Goal: Transaction & Acquisition: Purchase product/service

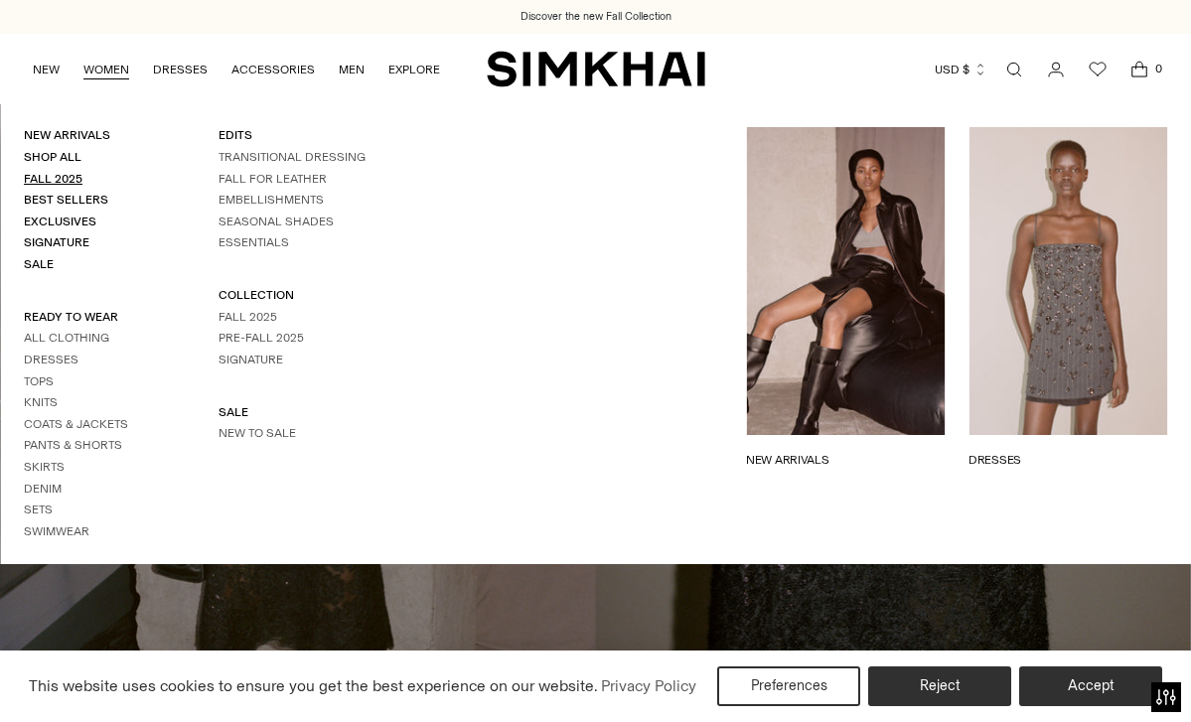
click at [67, 175] on link "Fall 2025" at bounding box center [53, 179] width 59 height 14
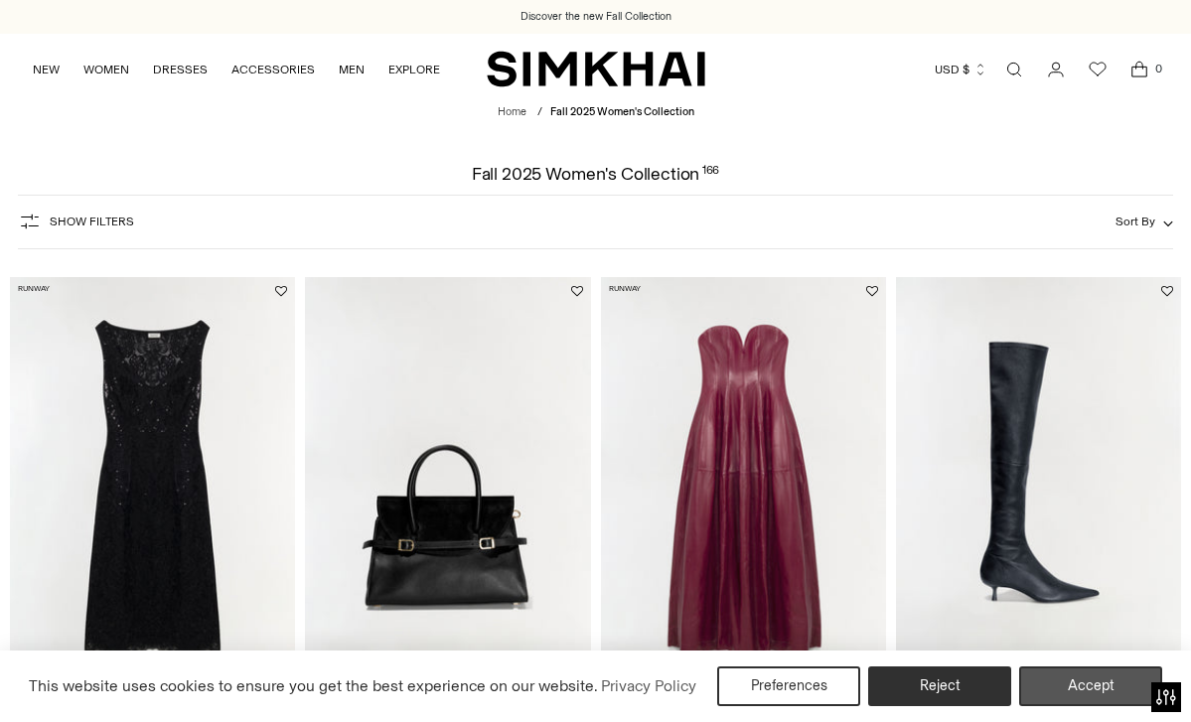
click at [1128, 676] on button "Accept" at bounding box center [1090, 687] width 143 height 40
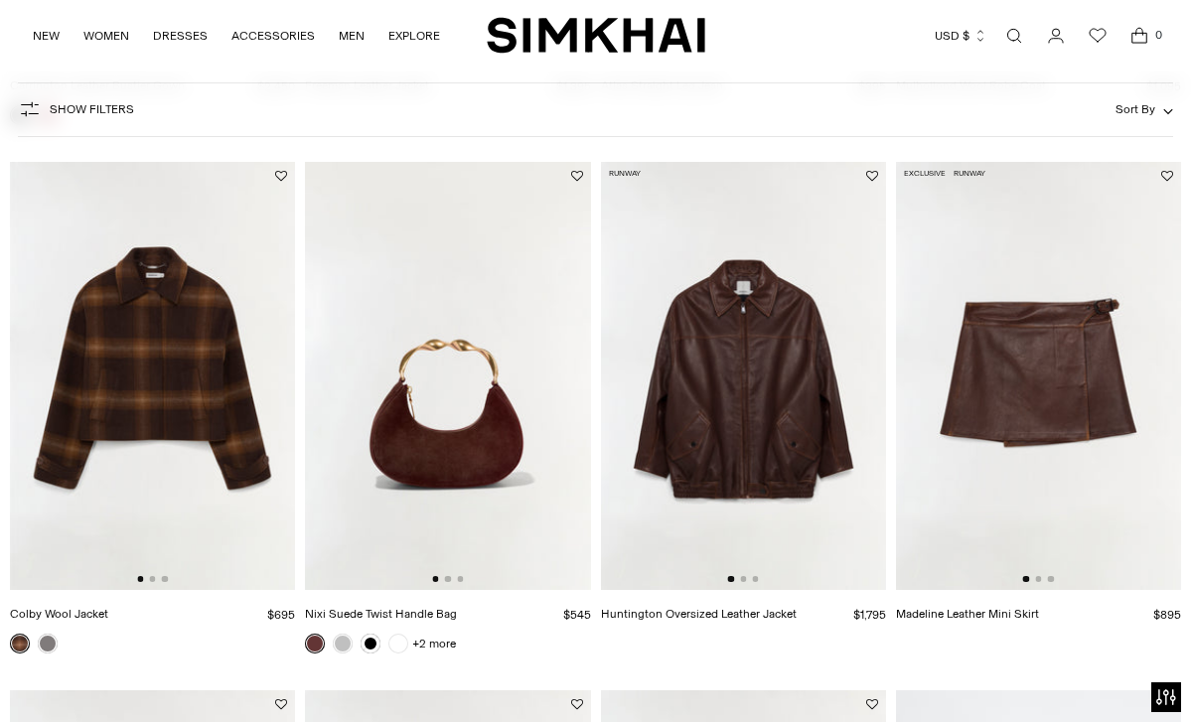
scroll to position [2243, 0]
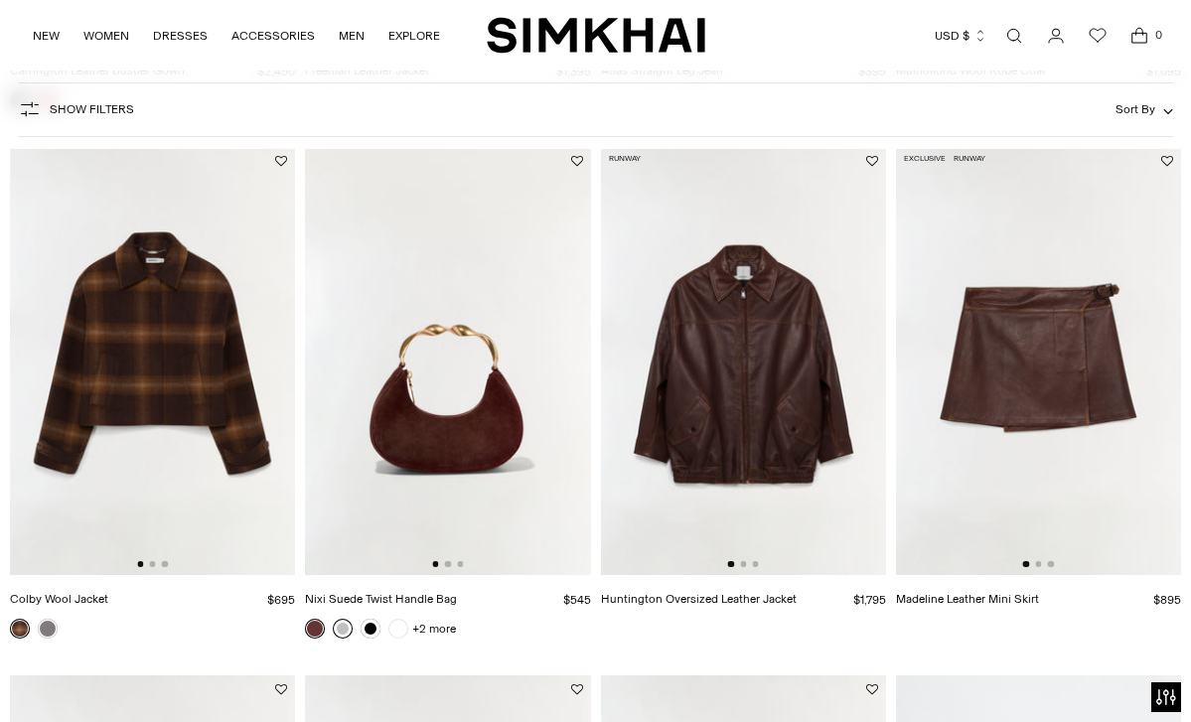
click at [342, 625] on link at bounding box center [343, 629] width 20 height 20
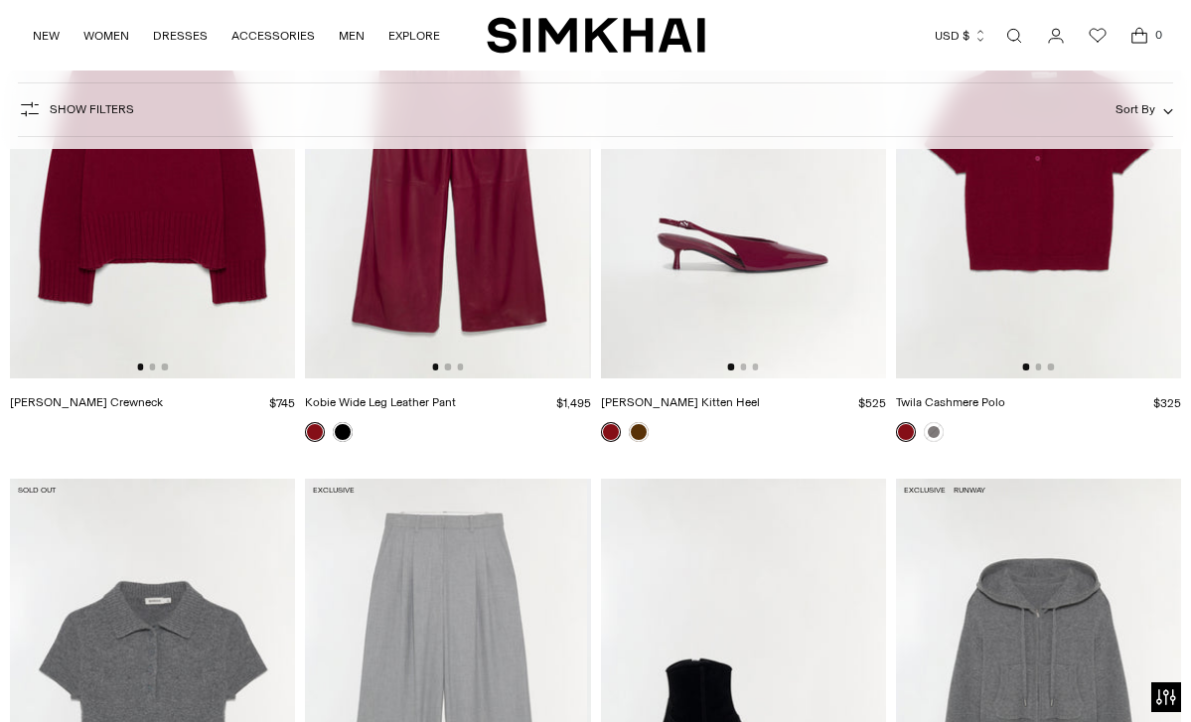
scroll to position [0, 6]
click at [643, 431] on link at bounding box center [639, 432] width 20 height 20
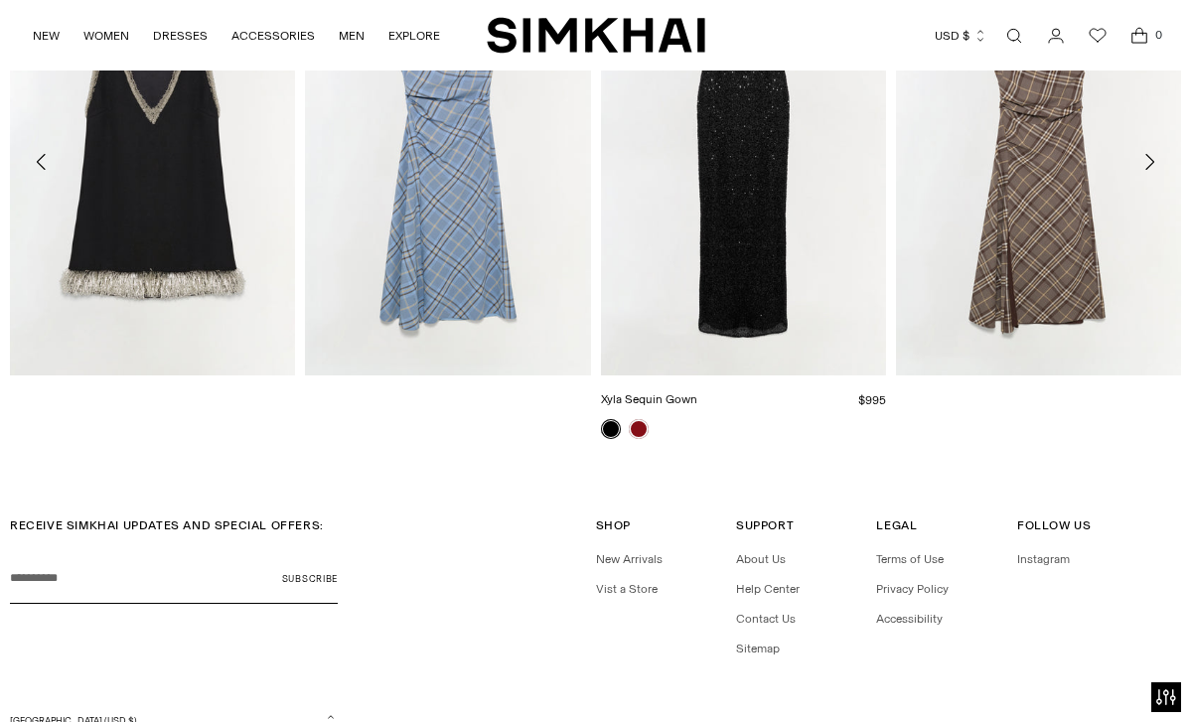
scroll to position [2574, 0]
